Goal: Book appointment/travel/reservation

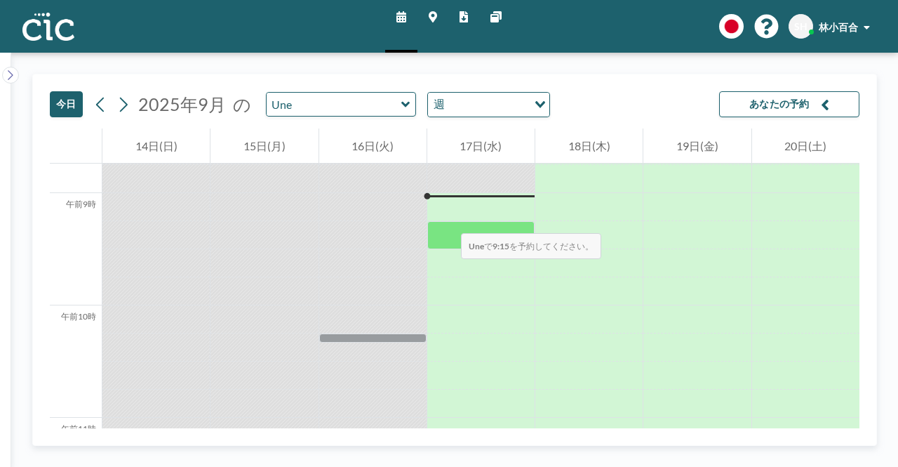
scroll to position [982, 0]
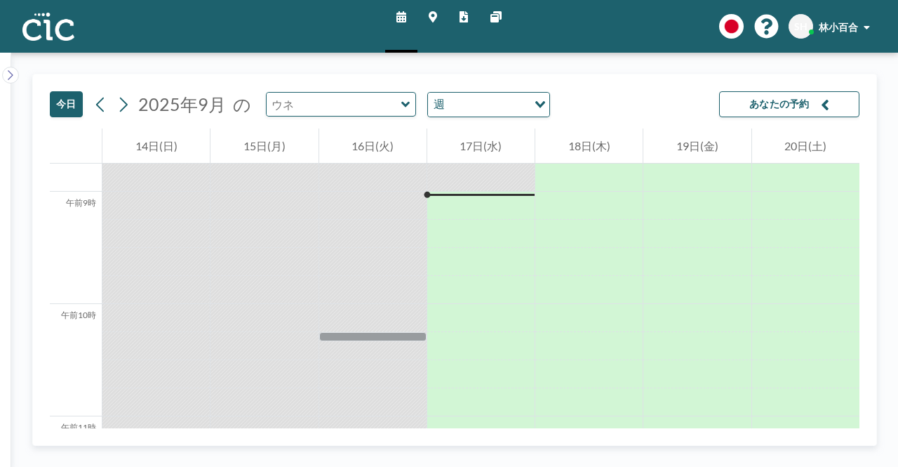
click at [333, 105] on input "text" at bounding box center [334, 104] width 135 height 23
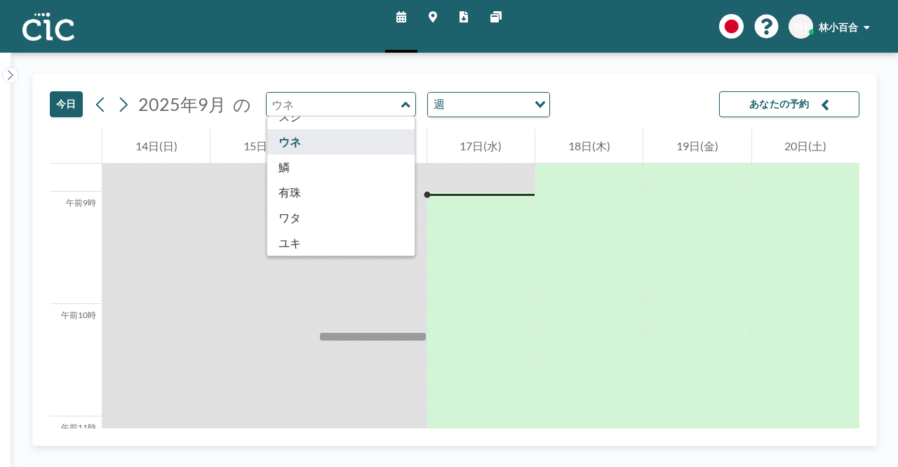
scroll to position [777, 0]
type input "Uroko"
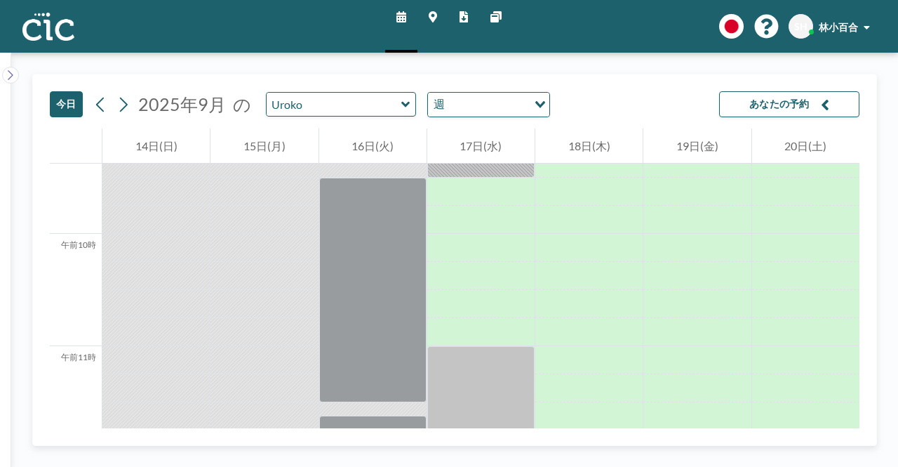
scroll to position [1052, 0]
click at [380, 108] on input "text" at bounding box center [334, 104] width 135 height 23
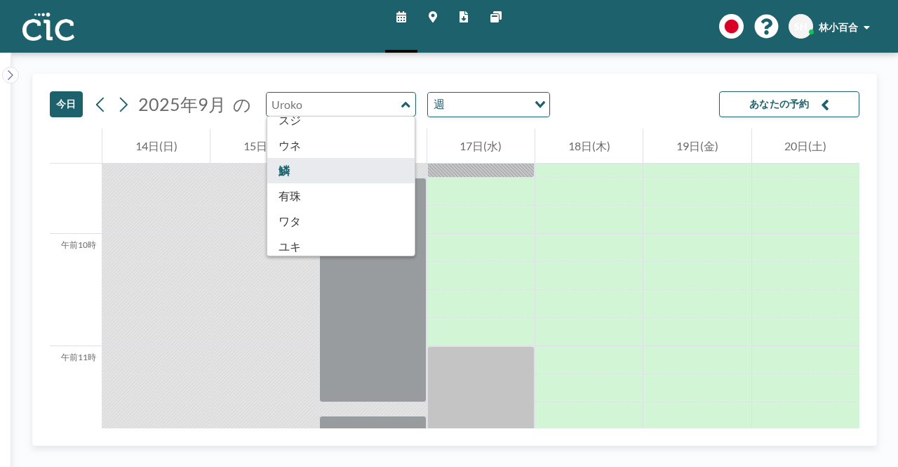
scroll to position [777, 0]
type input "Wata"
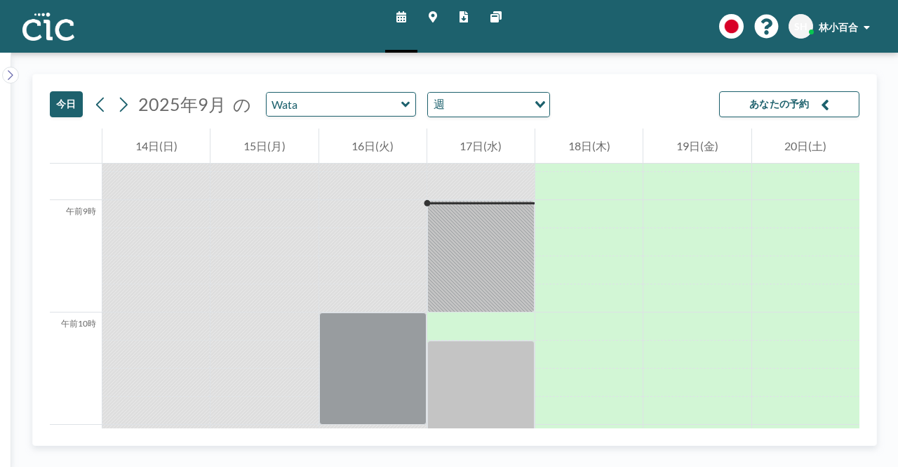
scroll to position [982, 0]
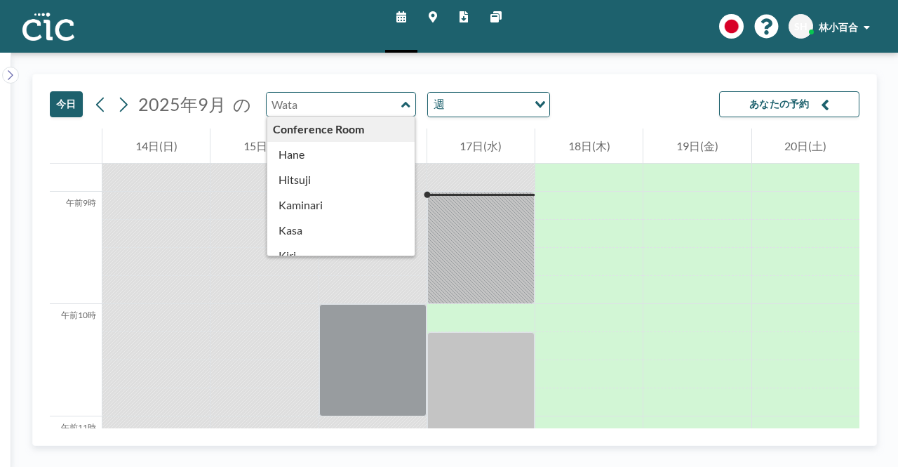
click at [345, 98] on input "text" at bounding box center [334, 104] width 135 height 23
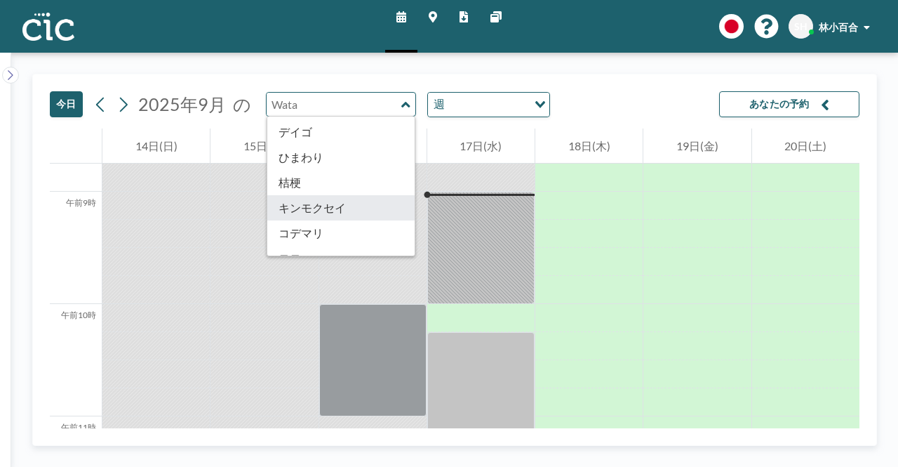
scroll to position [777, 0]
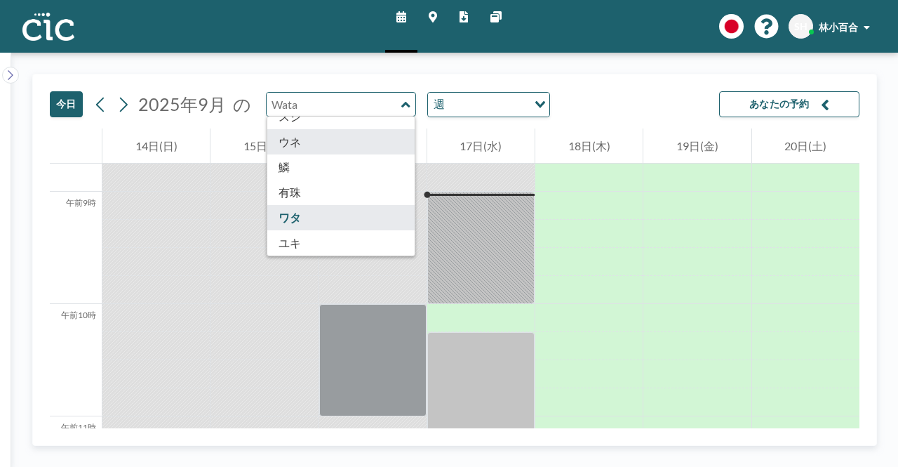
type input "Une"
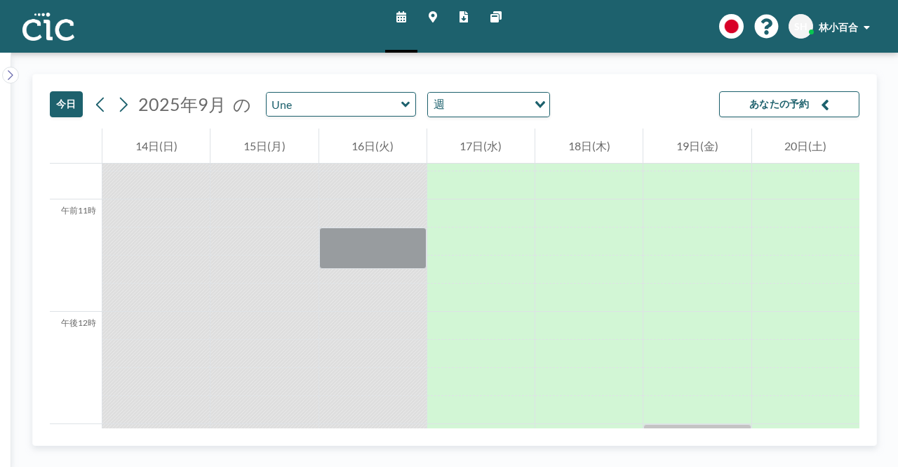
scroll to position [1123, 0]
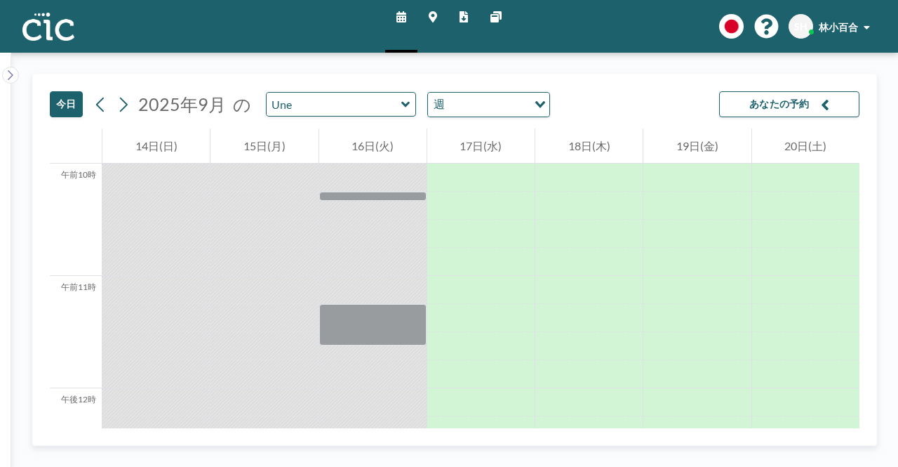
click at [436, 22] on icon at bounding box center [433, 16] width 8 height 11
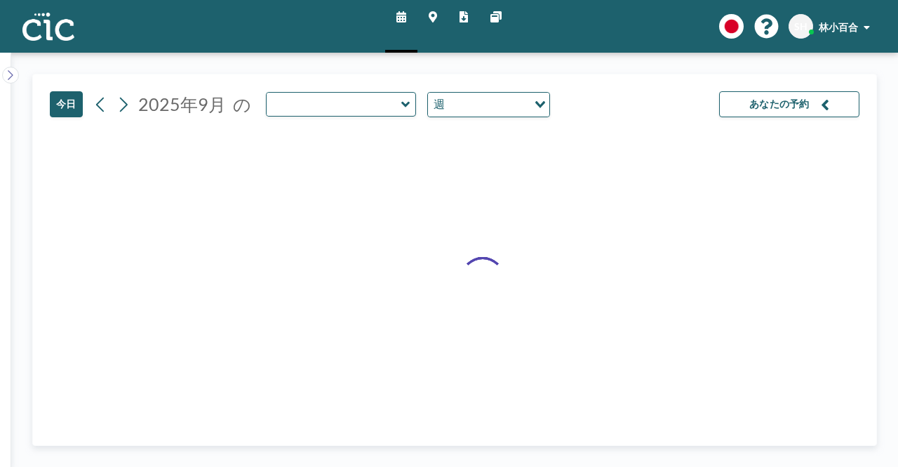
type input "Une"
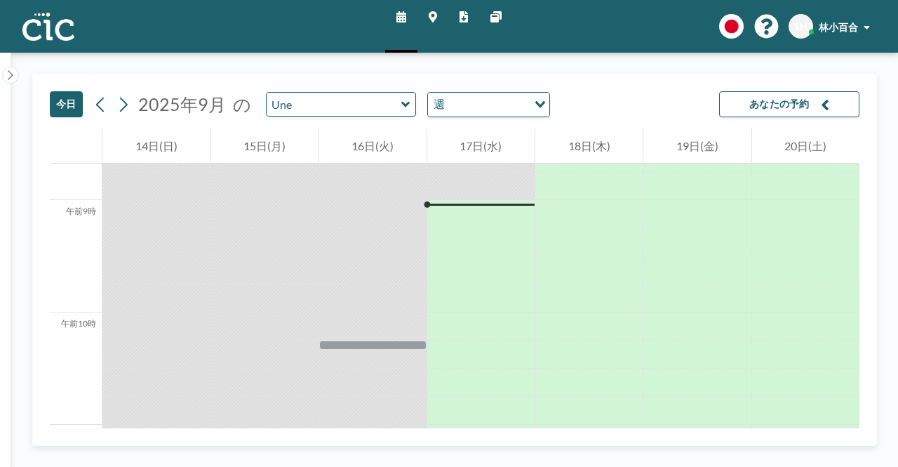
scroll to position [982, 0]
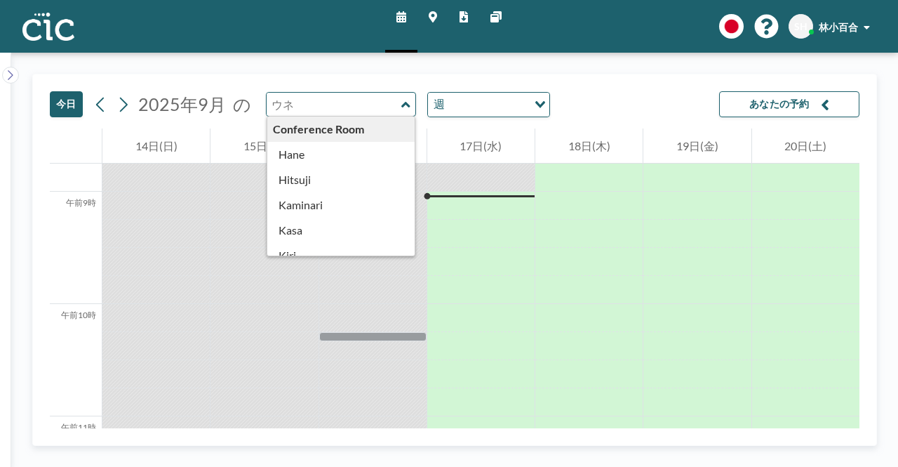
click at [389, 105] on input "text" at bounding box center [334, 104] width 135 height 23
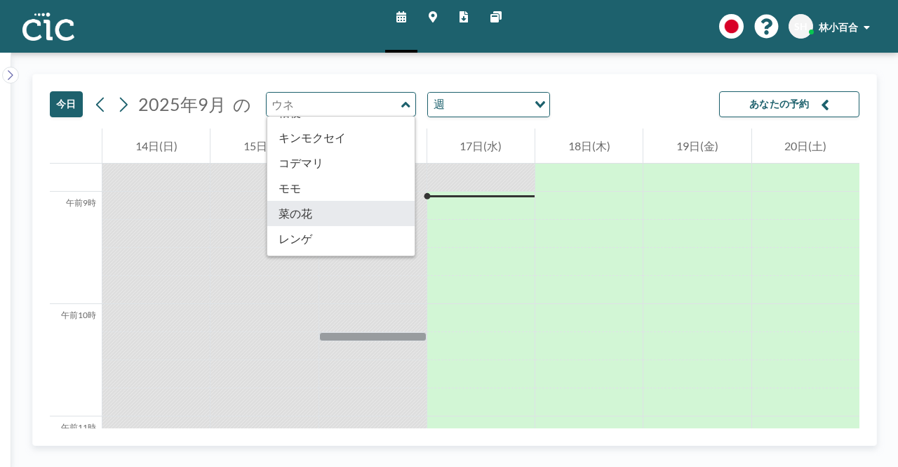
scroll to position [777, 0]
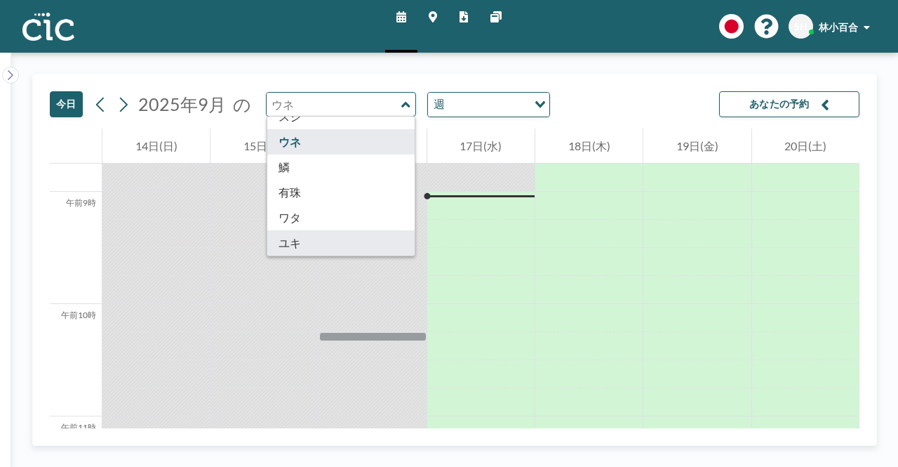
type input "[PERSON_NAME]"
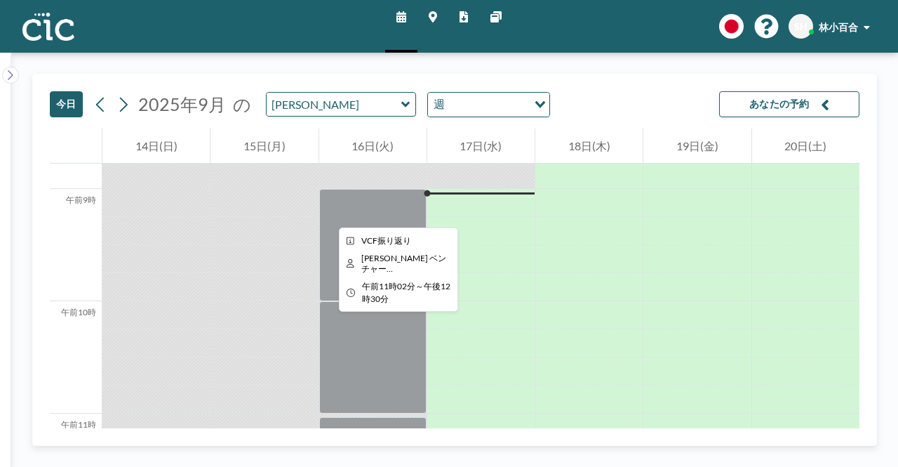
scroll to position [982, 0]
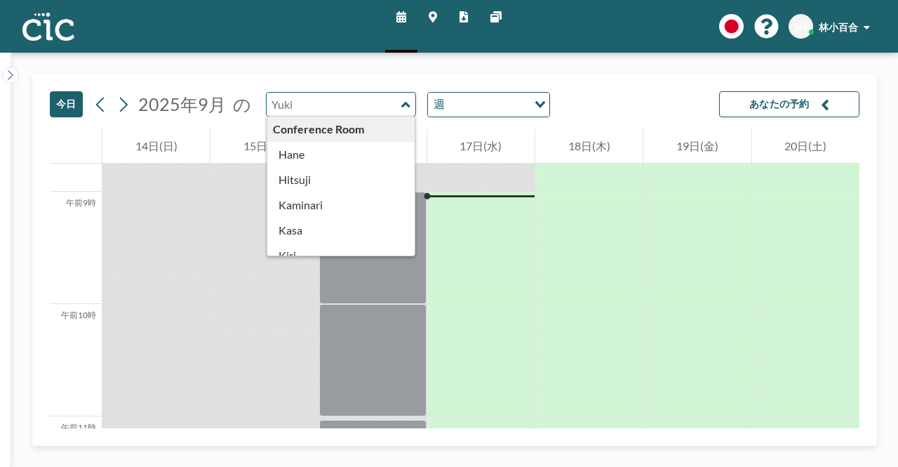
click at [341, 95] on input "text" at bounding box center [334, 104] width 135 height 23
type input "[PERSON_NAME]"
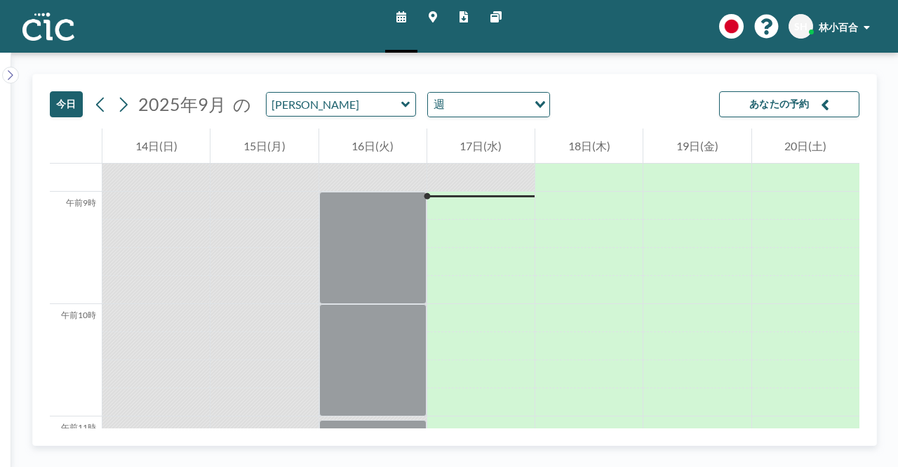
click at [434, 20] on icon at bounding box center [433, 16] width 8 height 11
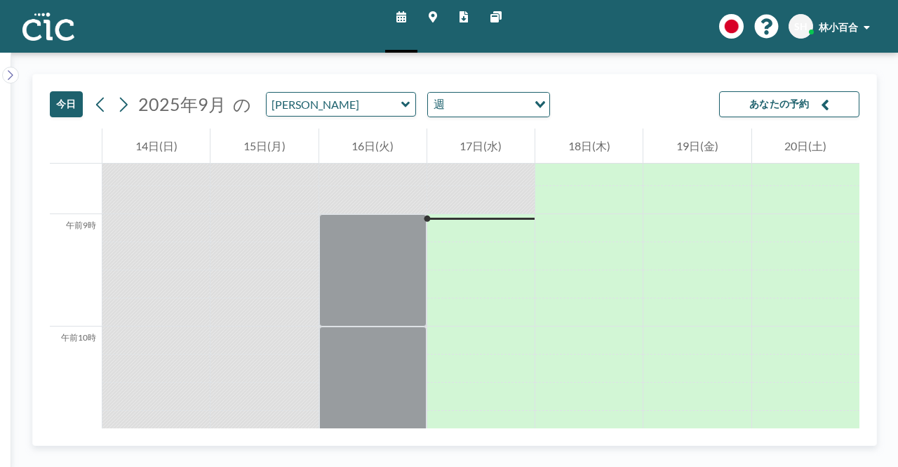
scroll to position [982, 0]
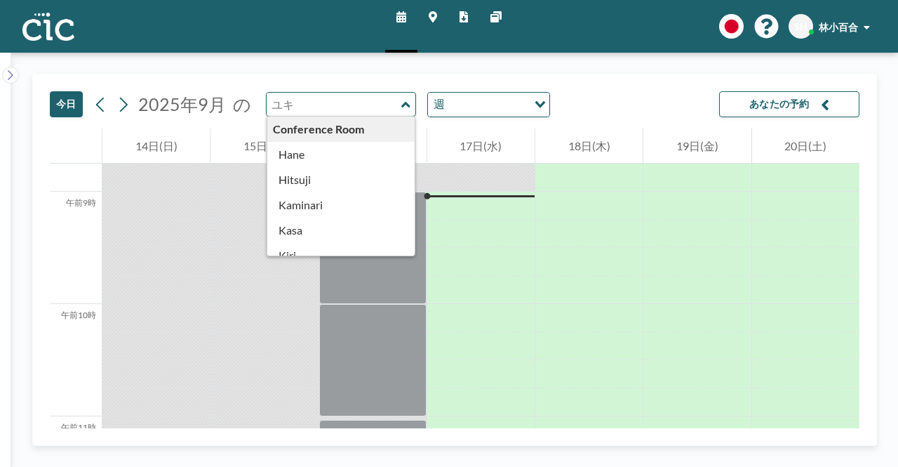
click at [351, 106] on input "text" at bounding box center [334, 104] width 135 height 23
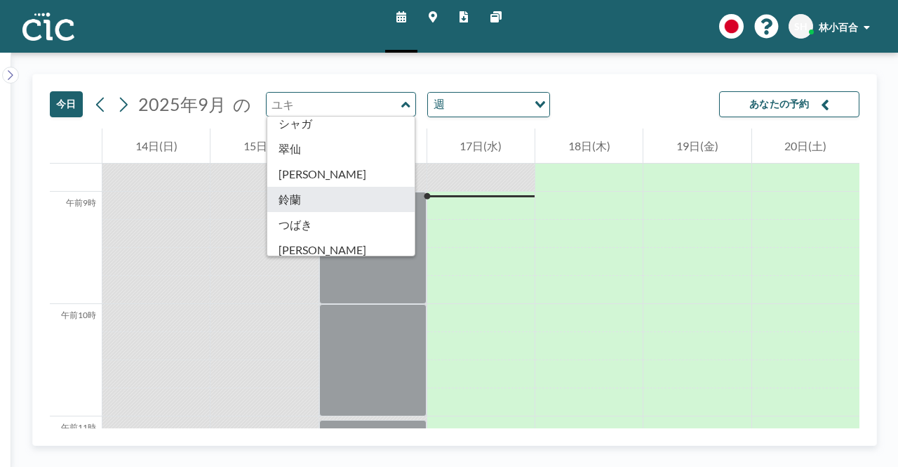
scroll to position [777, 0]
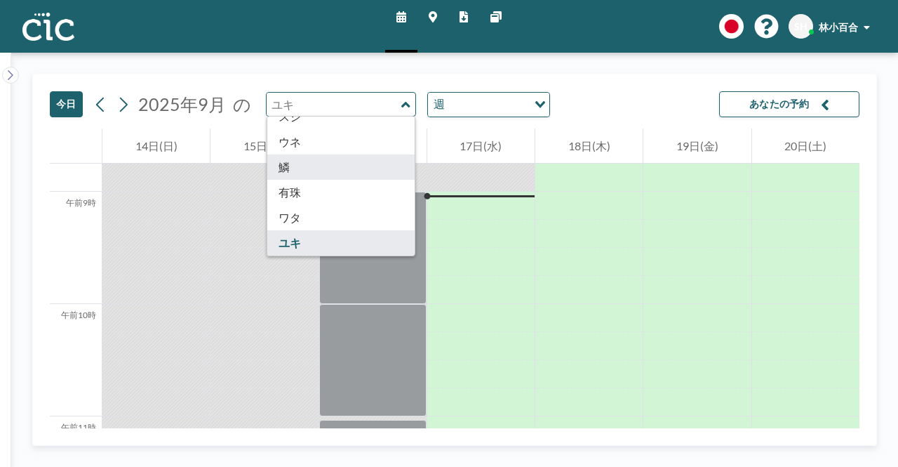
type input "Uroko"
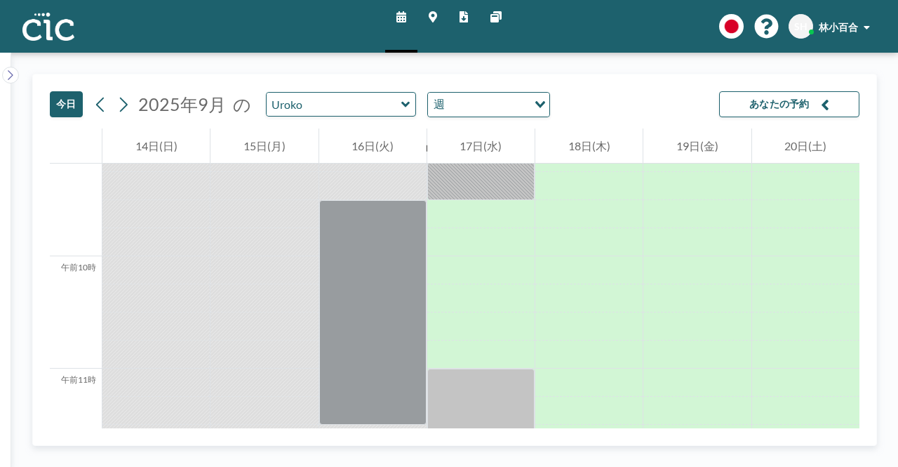
scroll to position [1052, 0]
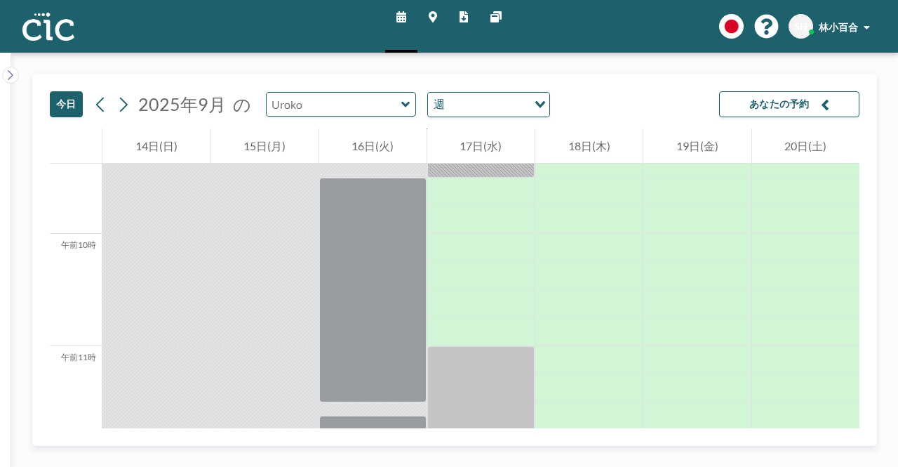
click at [341, 102] on input "text" at bounding box center [334, 104] width 135 height 23
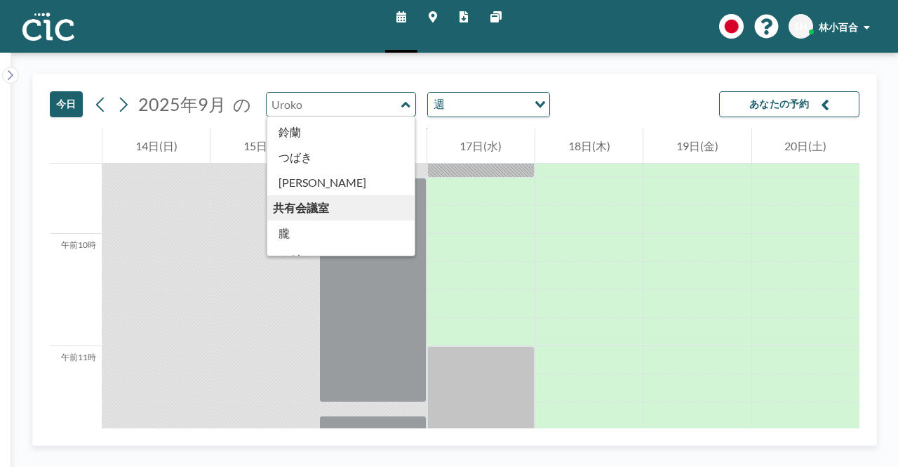
scroll to position [777, 0]
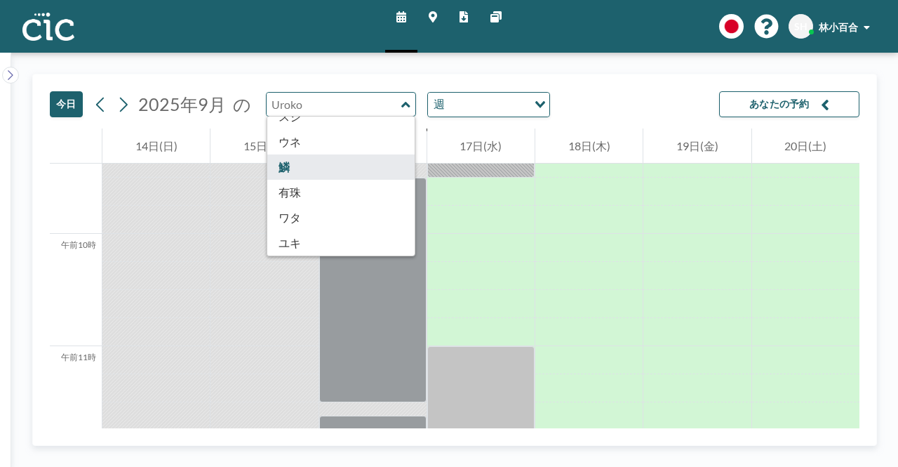
type input "Uroko"
type input "Une"
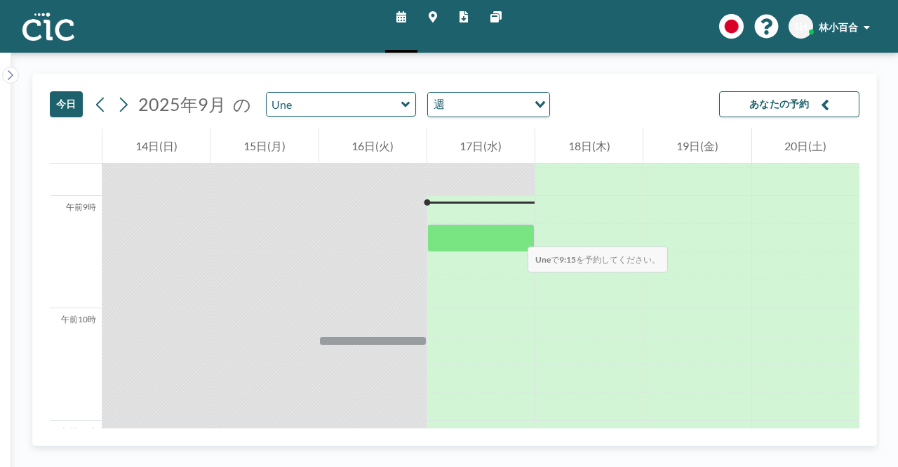
scroll to position [982, 0]
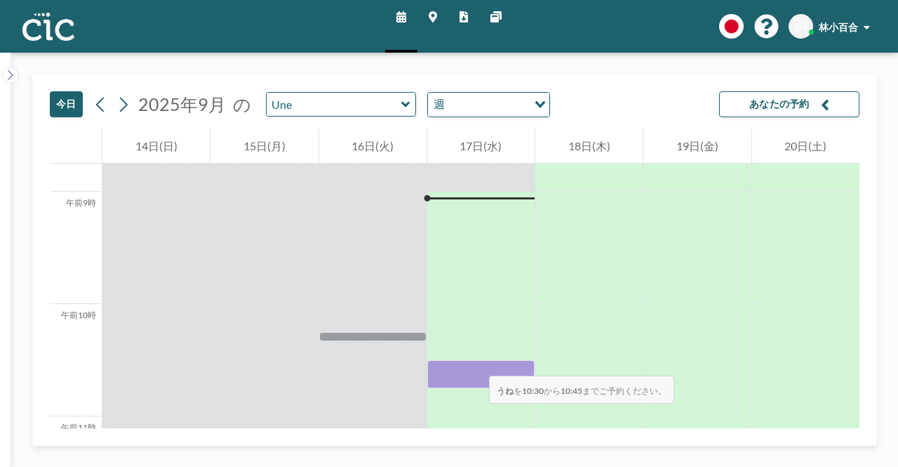
click at [475, 361] on div at bounding box center [480, 374] width 107 height 28
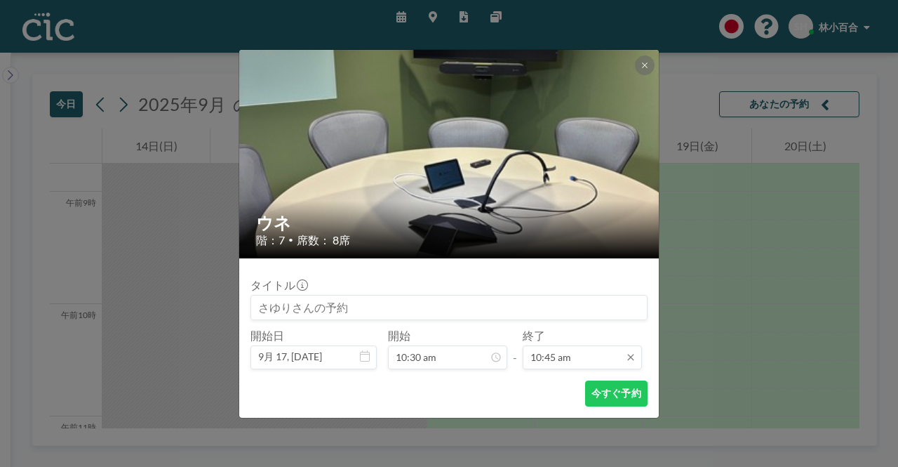
scroll to position [1074, 0]
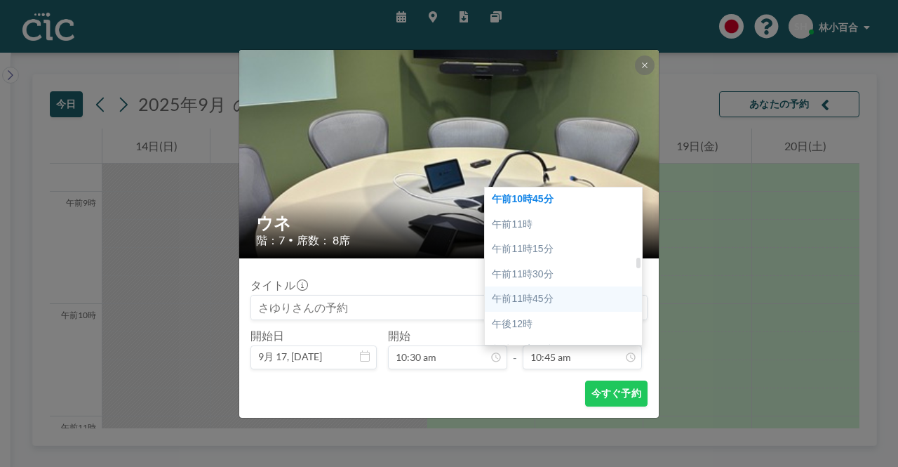
click at [531, 295] on font "午前11時45分" at bounding box center [522, 298] width 61 height 11
type input "11:45 am"
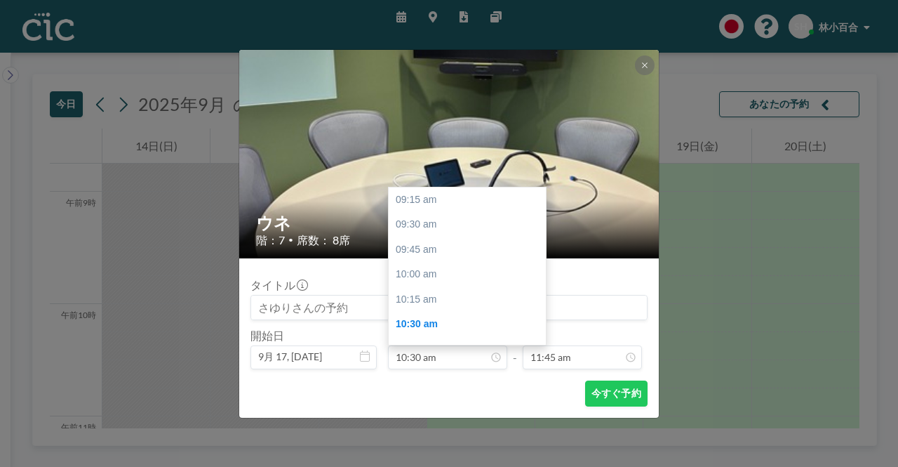
scroll to position [125, 0]
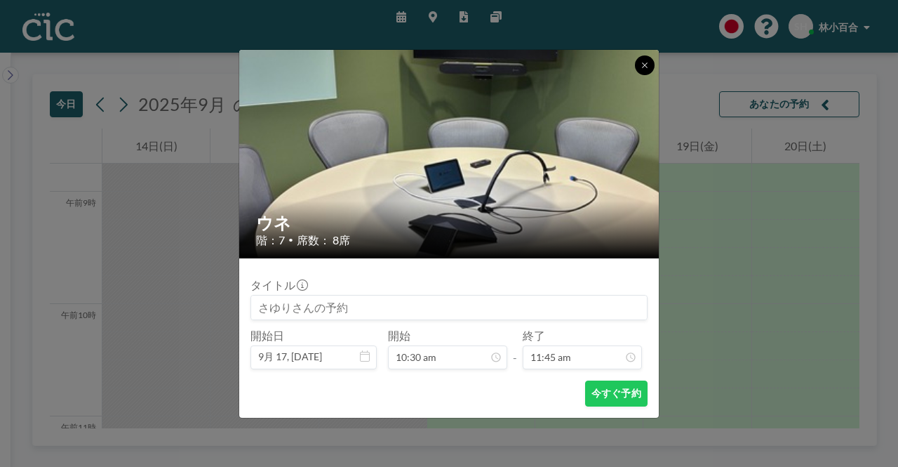
click at [644, 67] on icon at bounding box center [645, 65] width 8 height 8
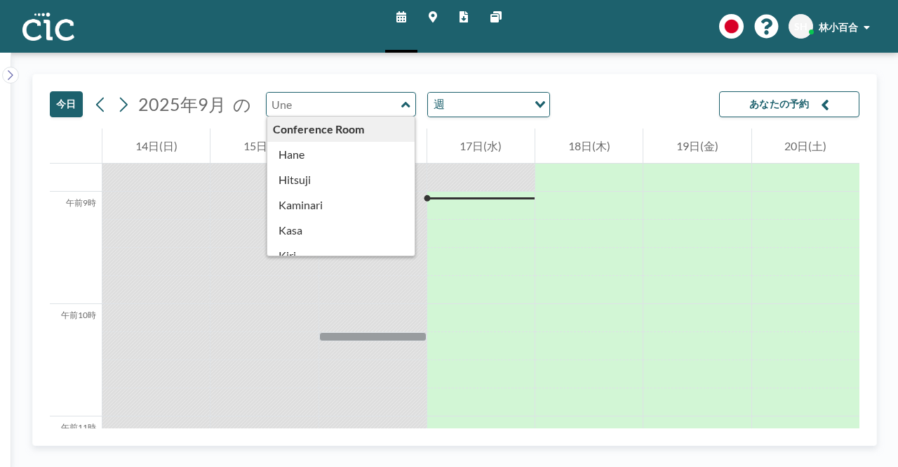
click at [331, 98] on input "text" at bounding box center [334, 104] width 135 height 23
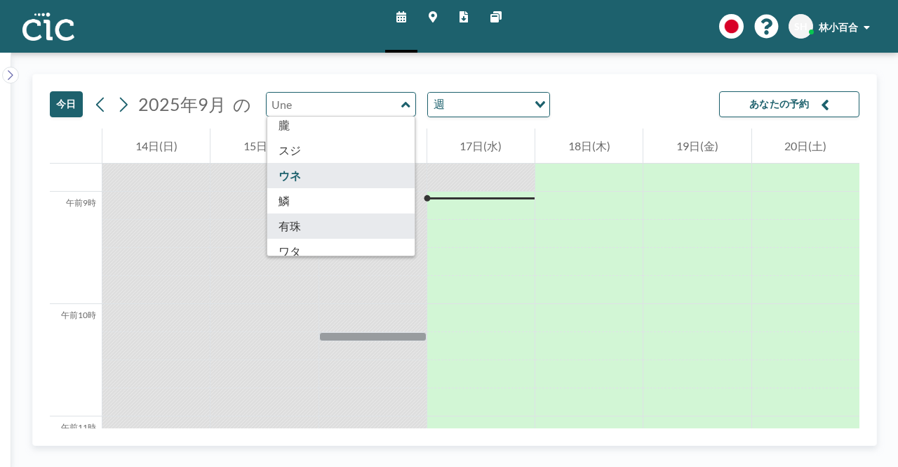
scroll to position [706, 0]
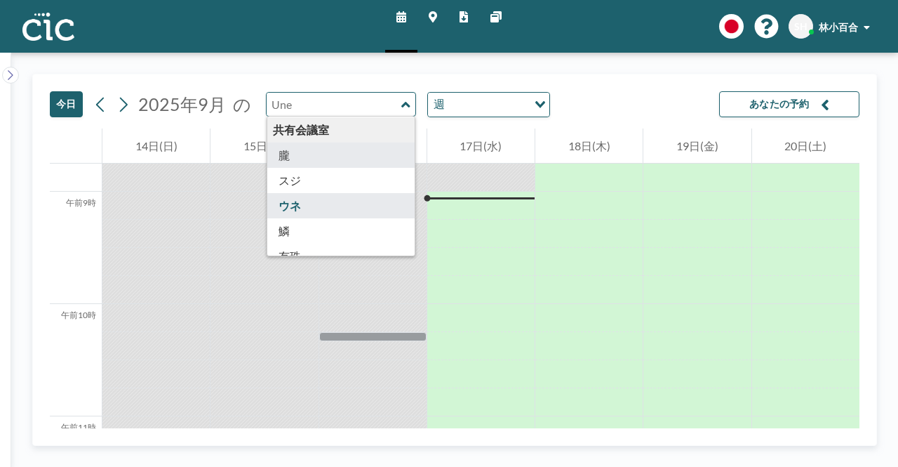
type input "Oboro"
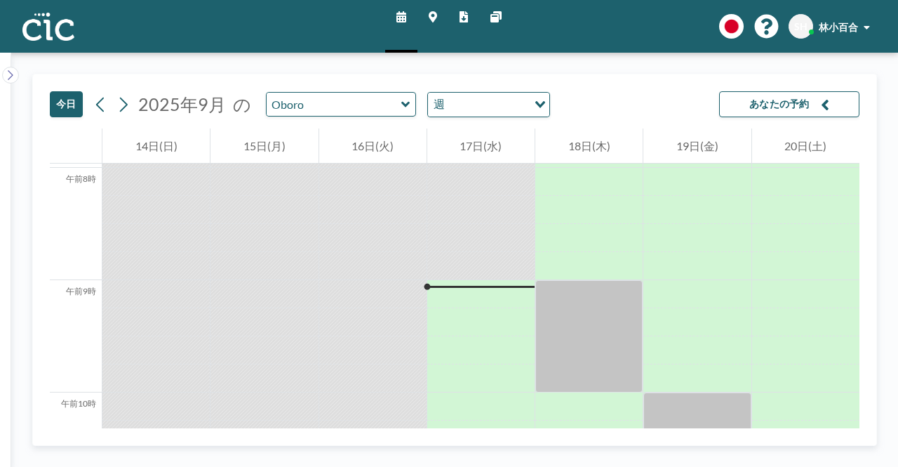
scroll to position [702, 0]
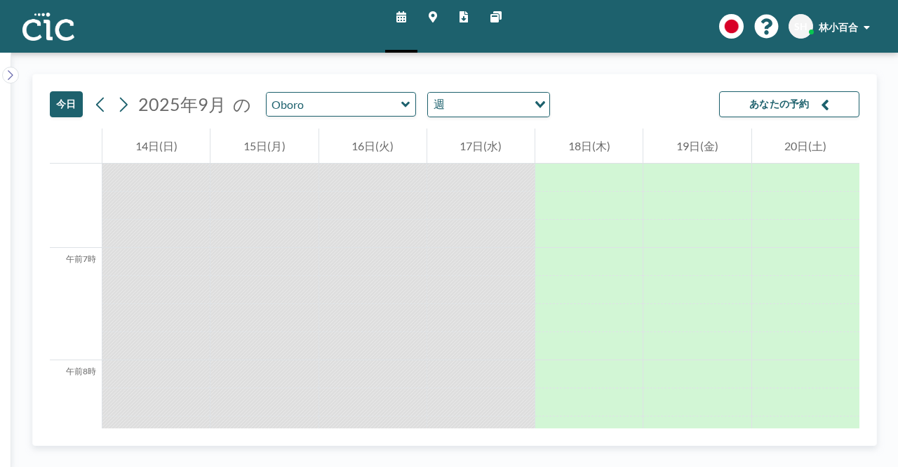
click at [430, 15] on icon at bounding box center [433, 16] width 8 height 11
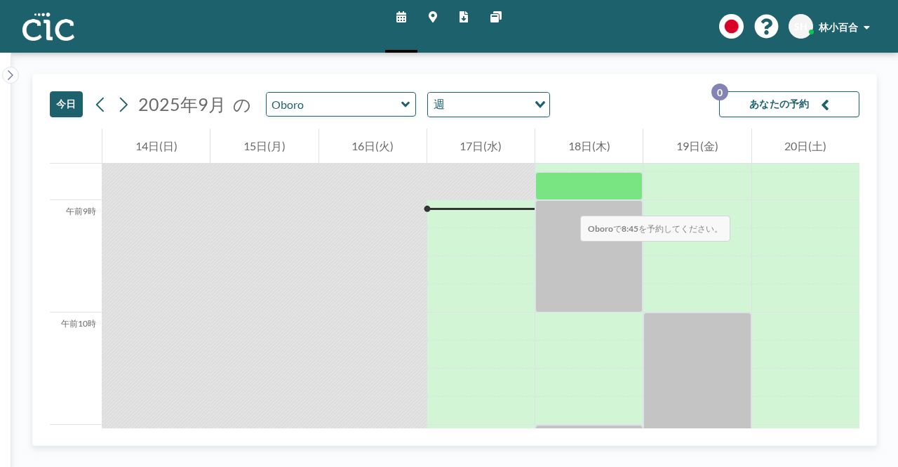
scroll to position [982, 0]
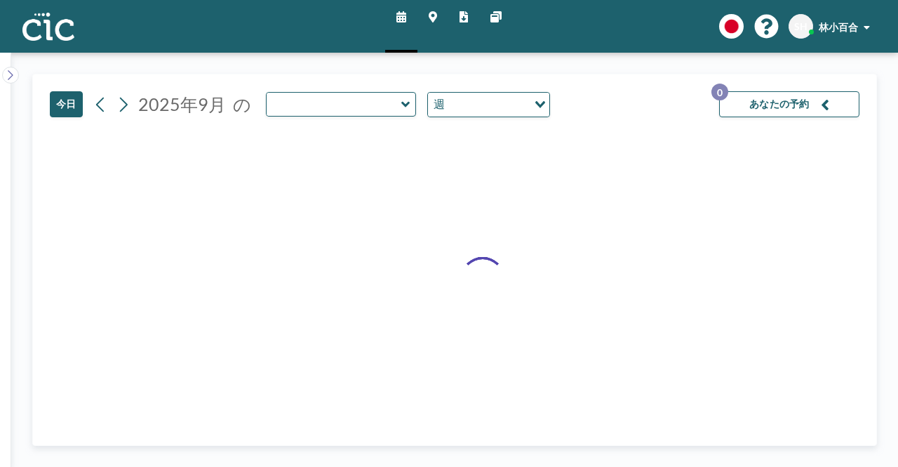
type input "Oboro"
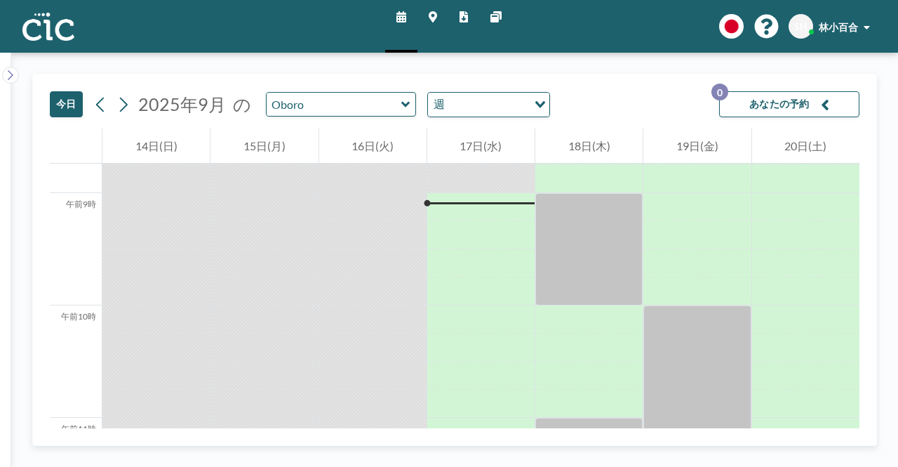
scroll to position [982, 0]
click at [316, 110] on input "text" at bounding box center [334, 104] width 135 height 23
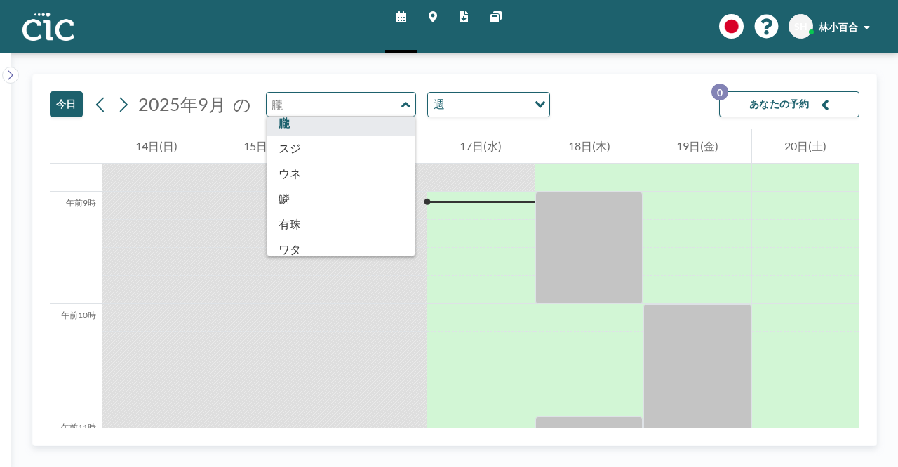
scroll to position [777, 0]
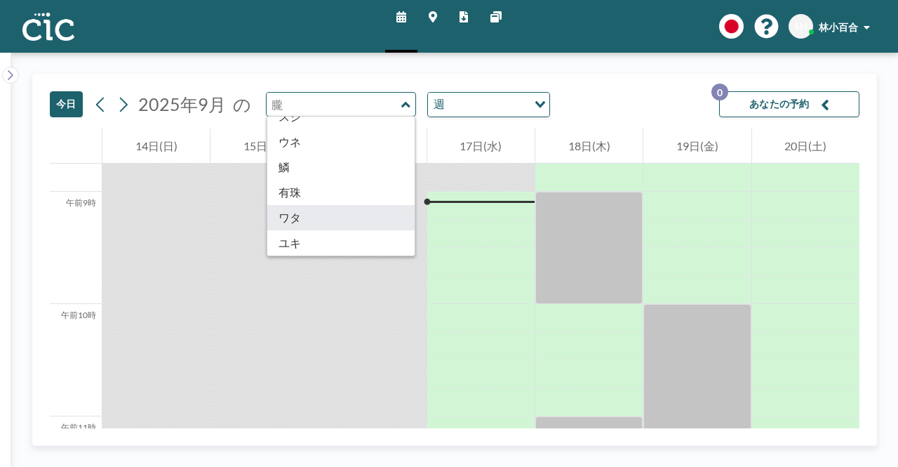
type input "Wata"
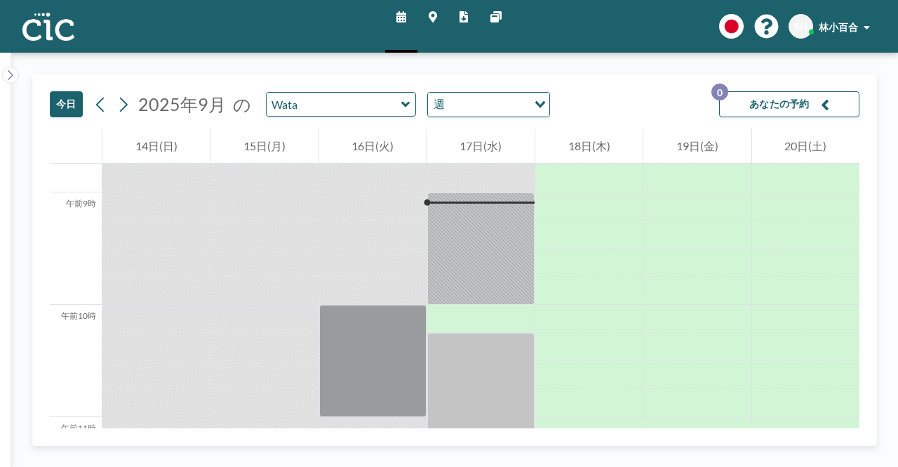
scroll to position [982, 0]
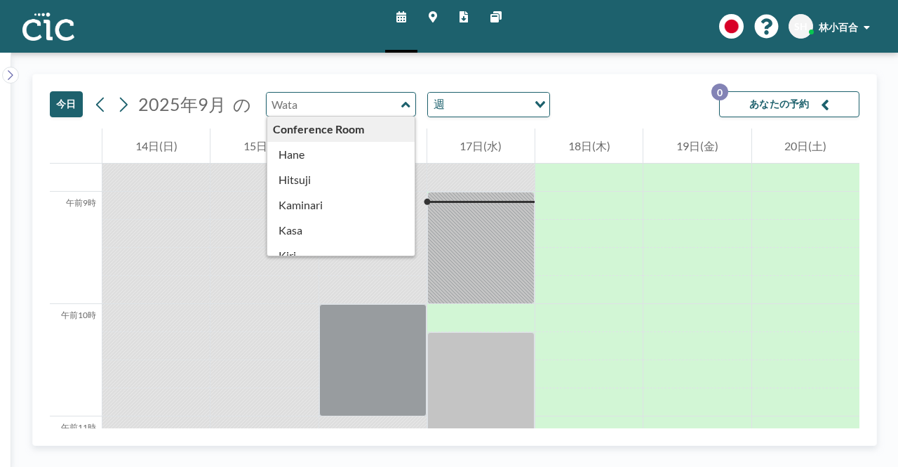
click at [366, 95] on input "text" at bounding box center [334, 104] width 135 height 23
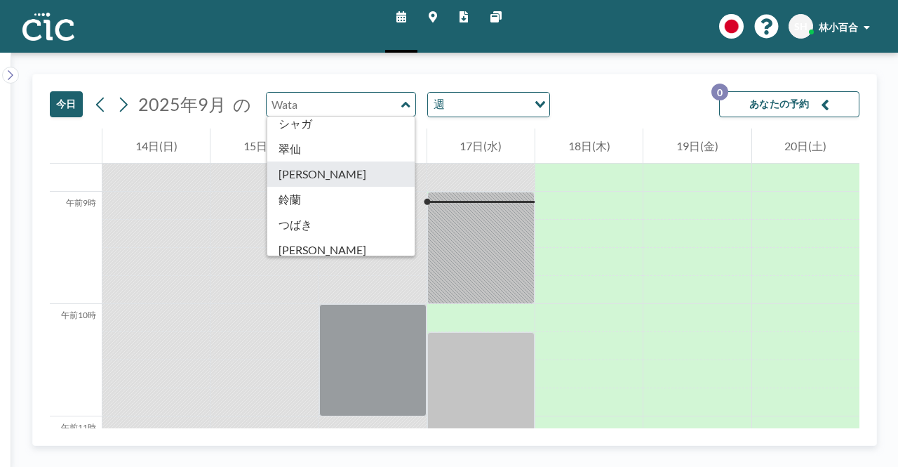
scroll to position [777, 0]
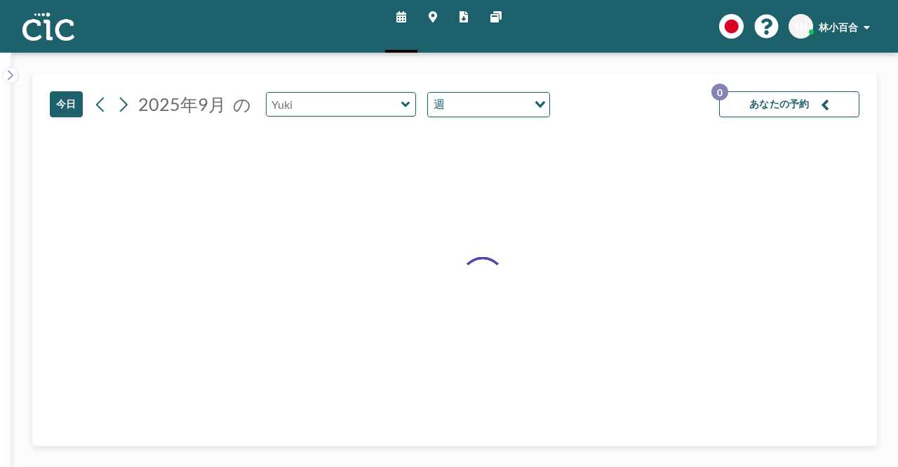
type input "[PERSON_NAME]"
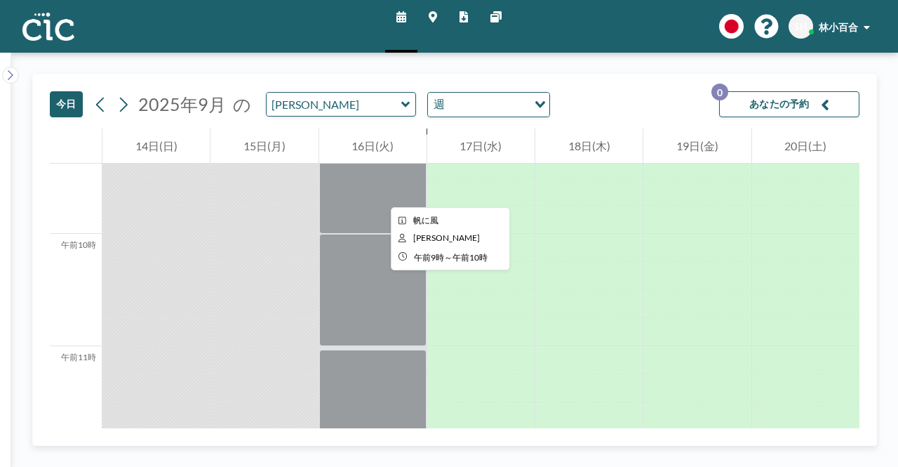
scroll to position [982, 0]
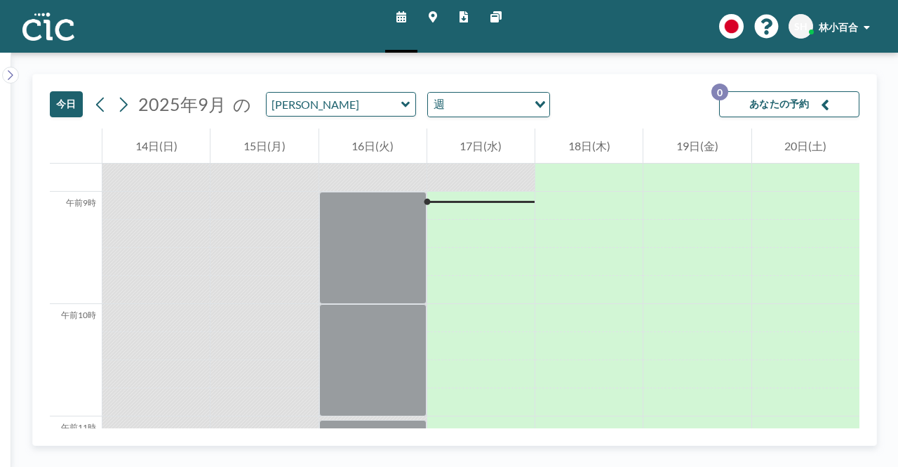
click at [436, 20] on icon at bounding box center [433, 16] width 8 height 11
